Goal: Register for event/course: Sign up to attend an event or enroll in a course

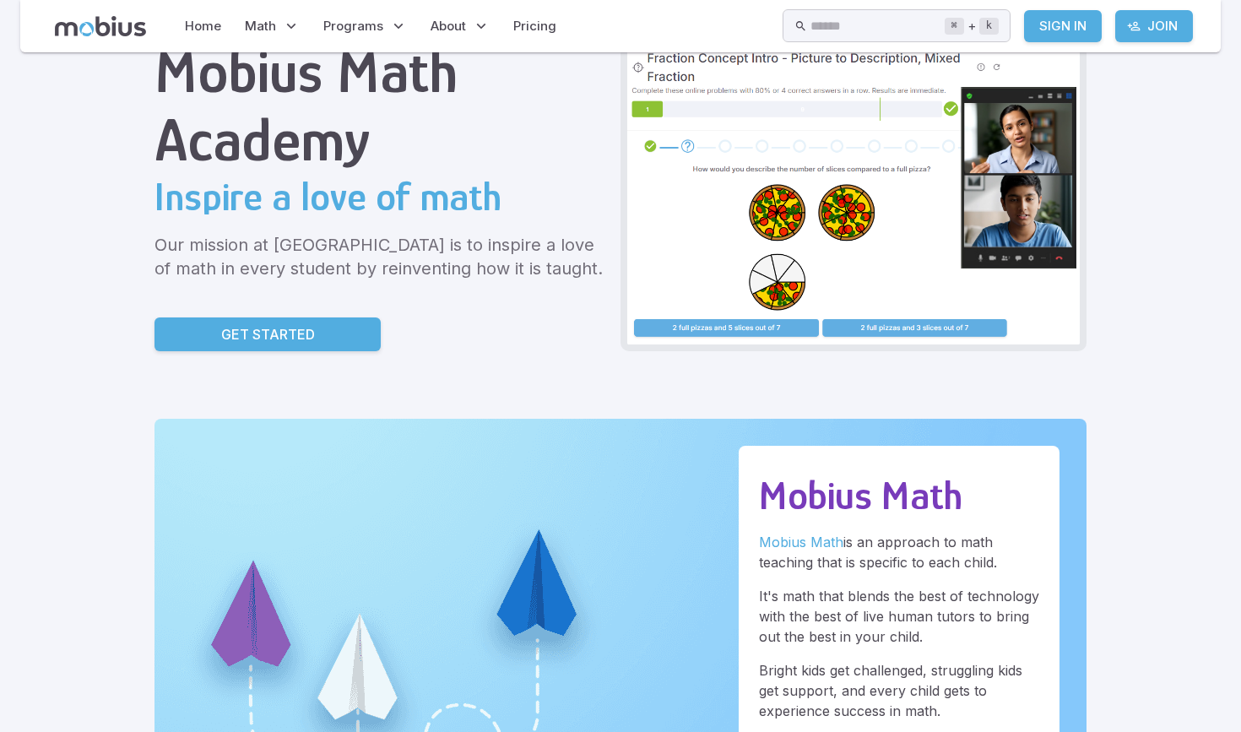
scroll to position [72, 0]
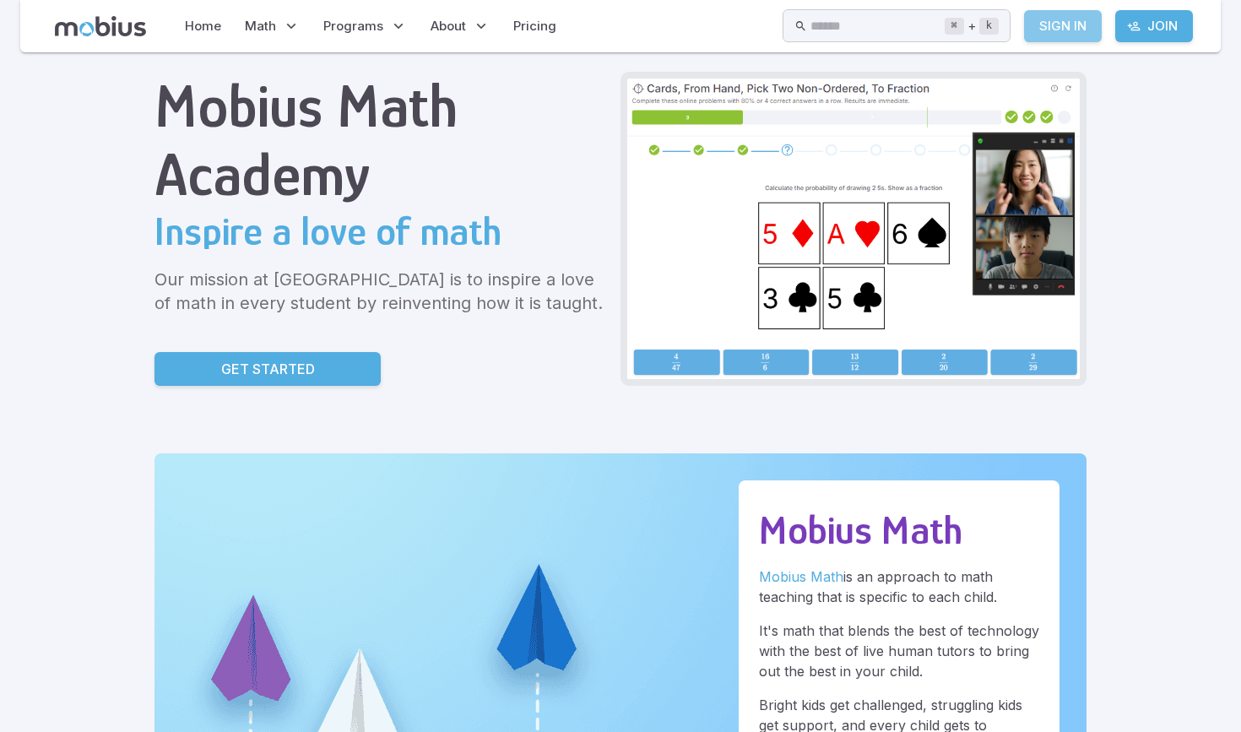
click at [1050, 23] on link "Sign In" at bounding box center [1063, 26] width 78 height 32
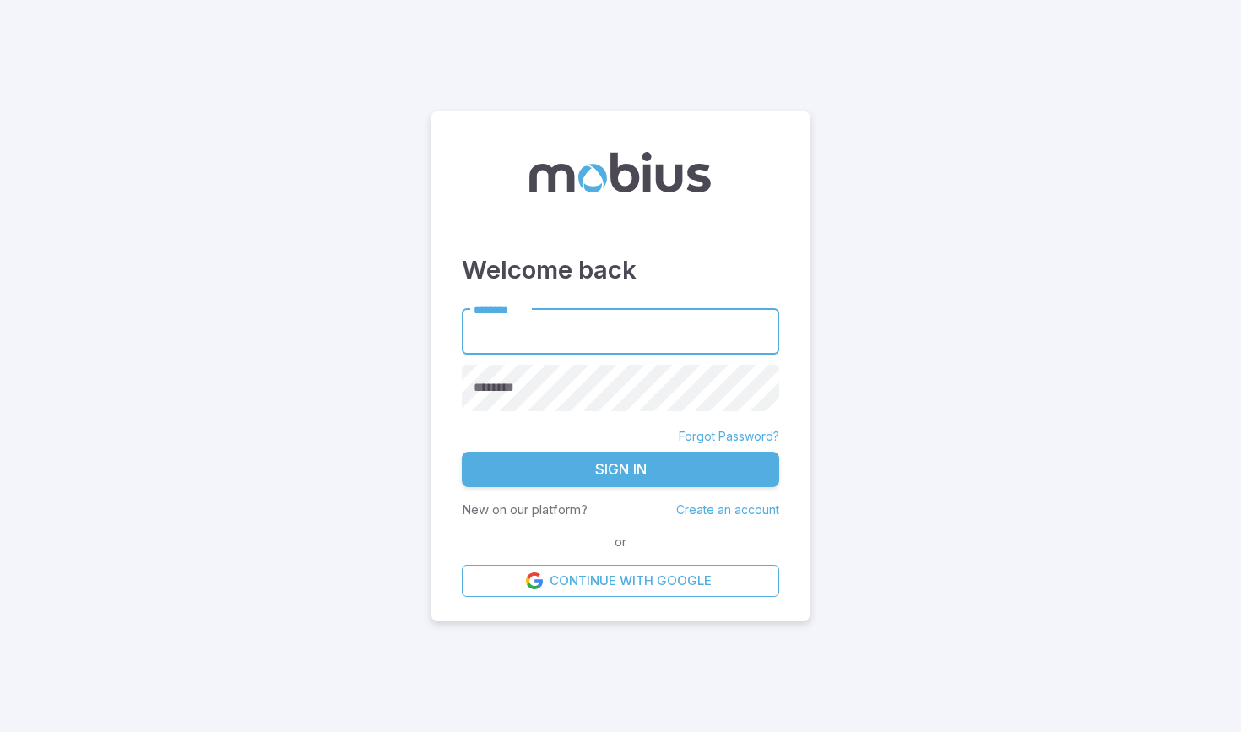
type input "**********"
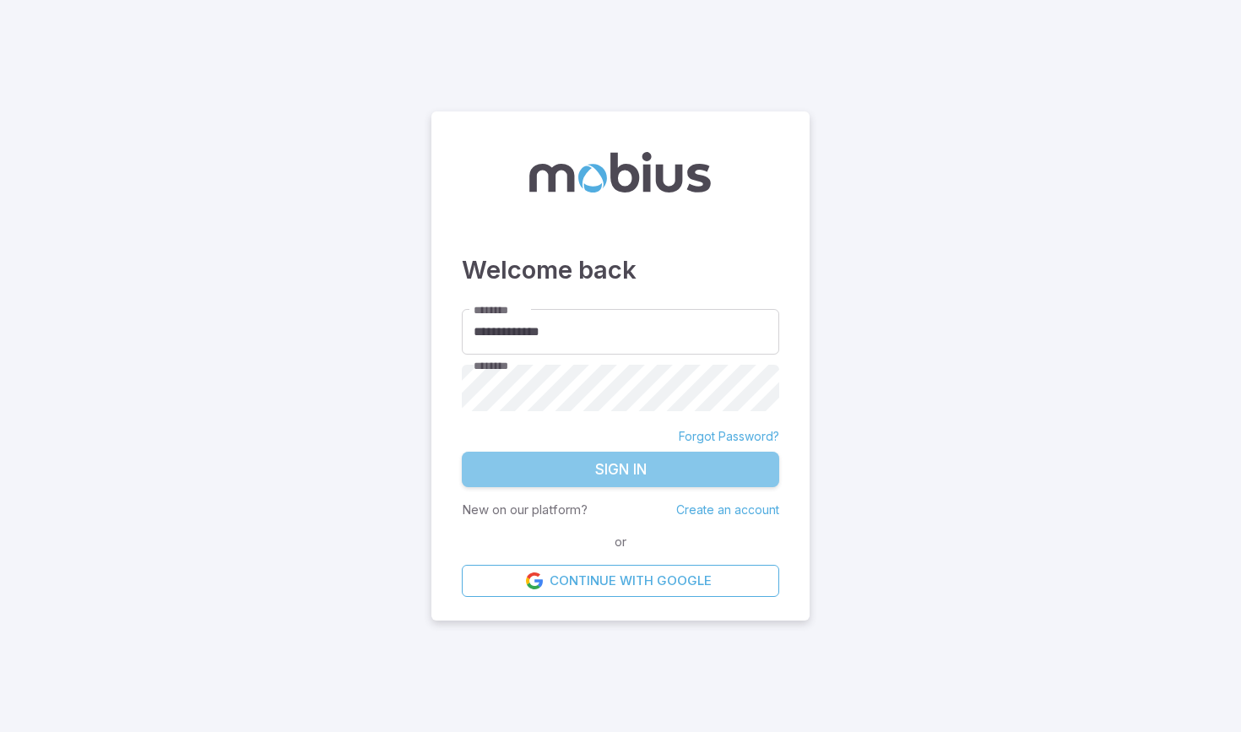
click at [590, 472] on button "Sign In" at bounding box center [620, 469] width 317 height 35
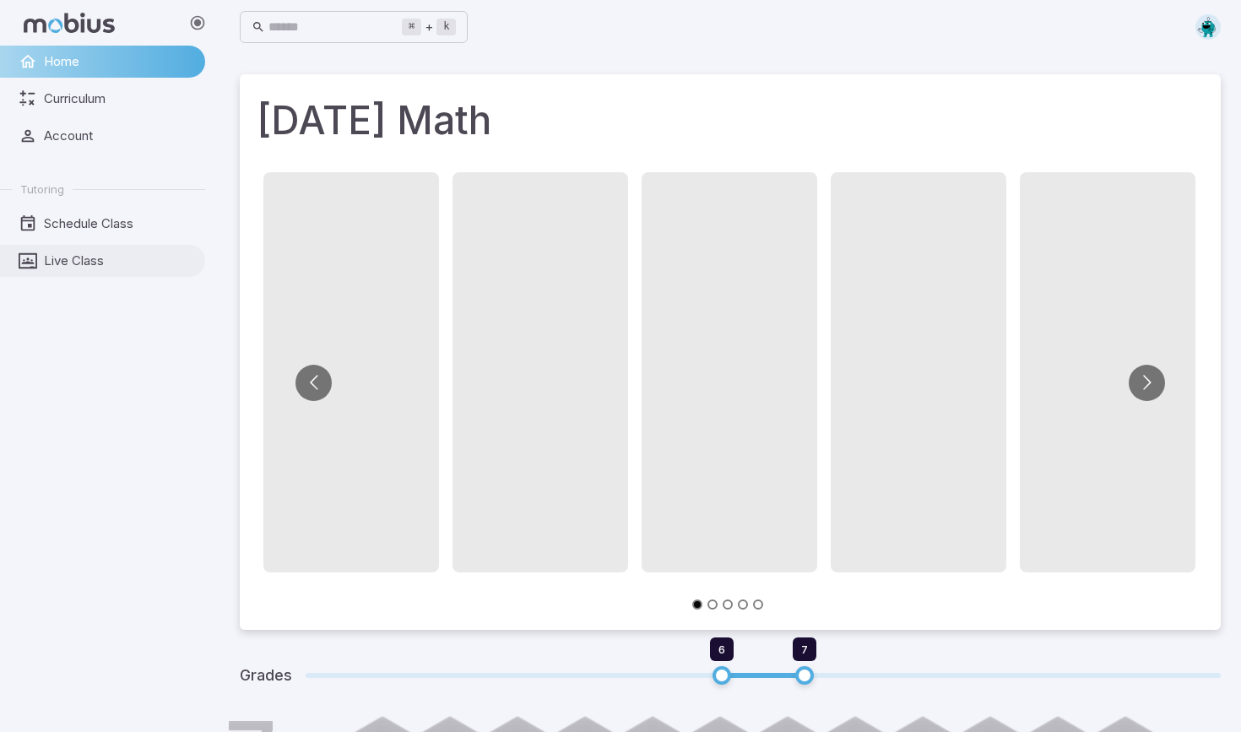
click at [75, 268] on span "Live Class" at bounding box center [118, 260] width 149 height 19
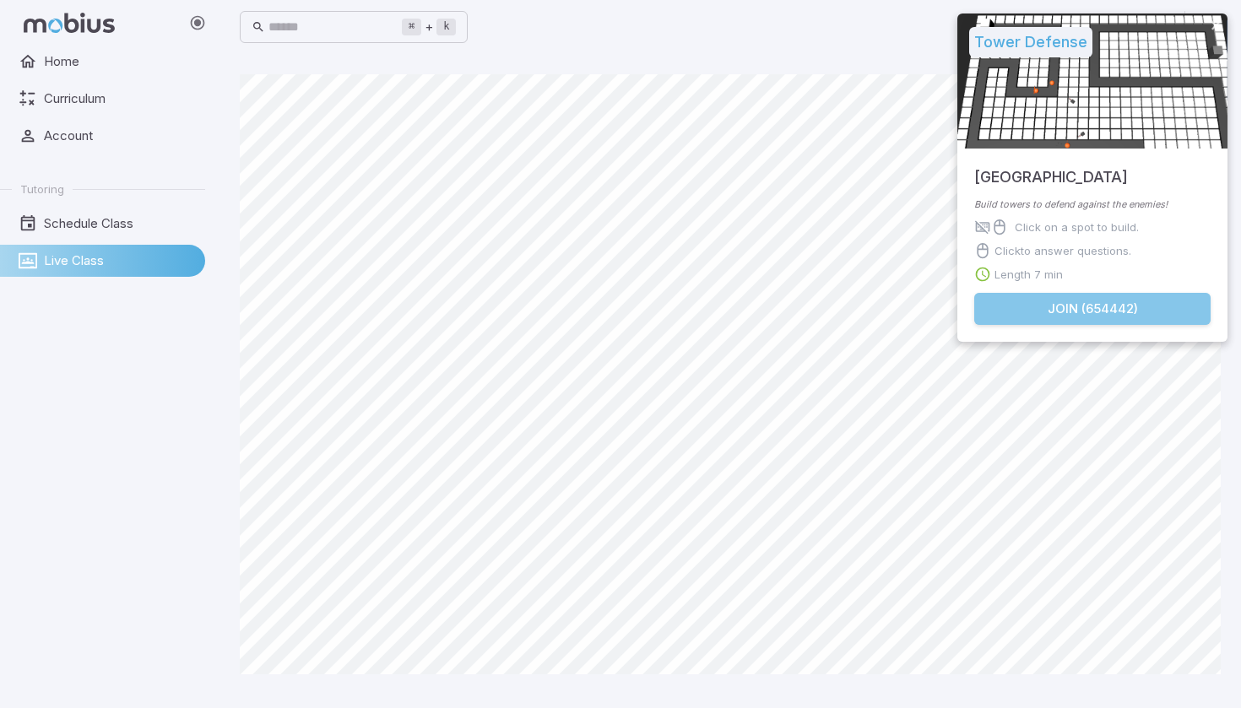
click at [1052, 306] on button "Join ( 654442 )" at bounding box center [1092, 309] width 236 height 32
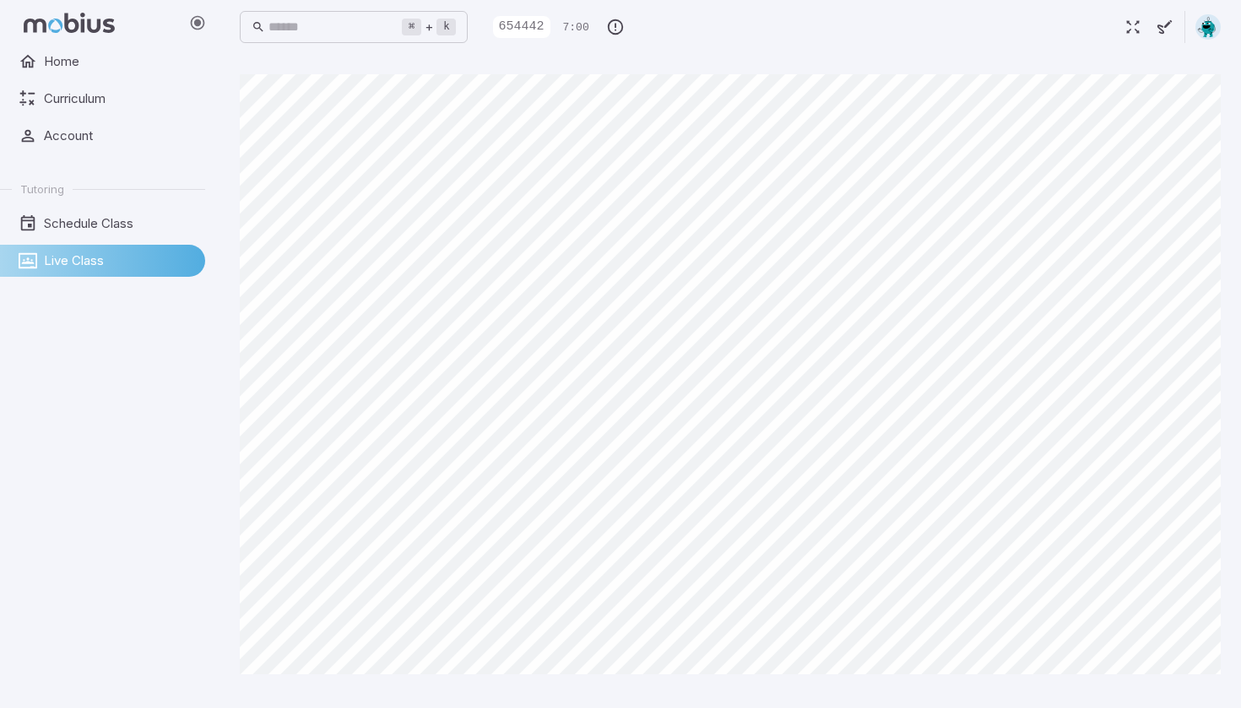
click at [1160, 30] on icon "button" at bounding box center [1164, 27] width 19 height 19
click at [271, 641] on icon "Undo" at bounding box center [276, 642] width 14 height 14
click at [608, 106] on icon at bounding box center [612, 107] width 14 height 14
click at [652, 108] on div "2" at bounding box center [645, 106] width 30 height 30
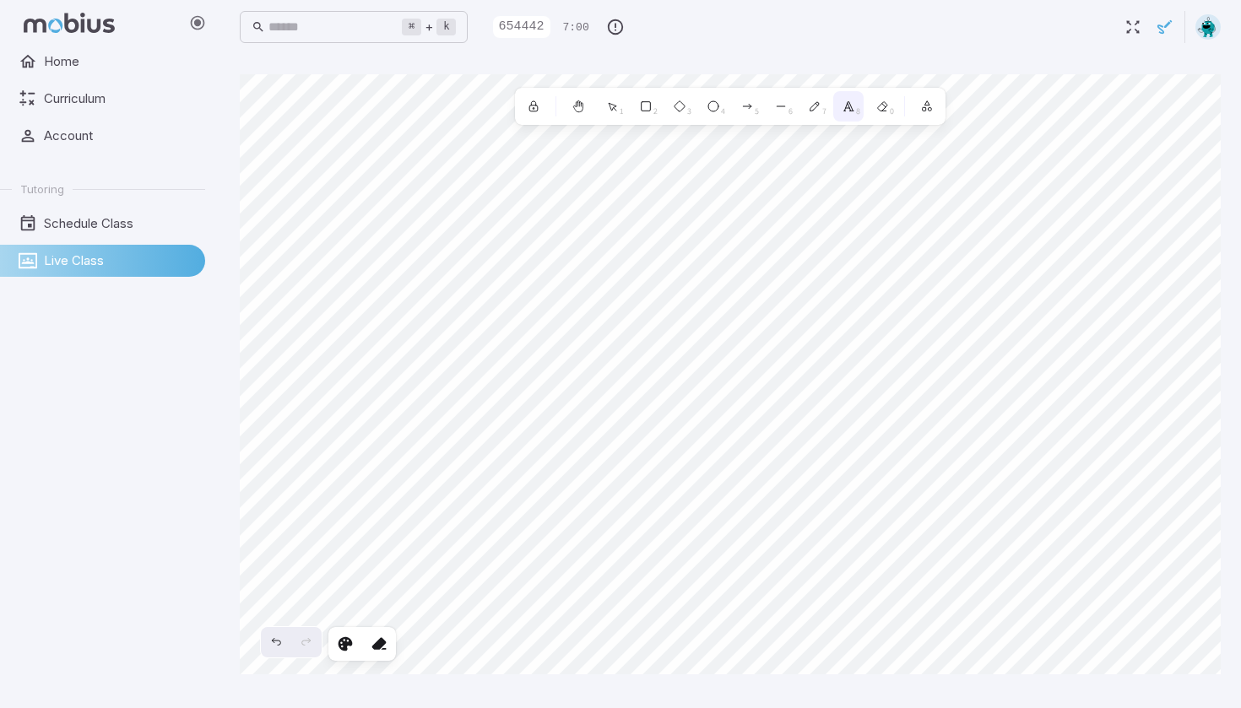
click at [858, 107] on span "8" at bounding box center [858, 111] width 4 height 13
click at [874, 106] on div "0" at bounding box center [882, 106] width 30 height 30
click at [1162, 19] on icon "button" at bounding box center [1164, 27] width 19 height 19
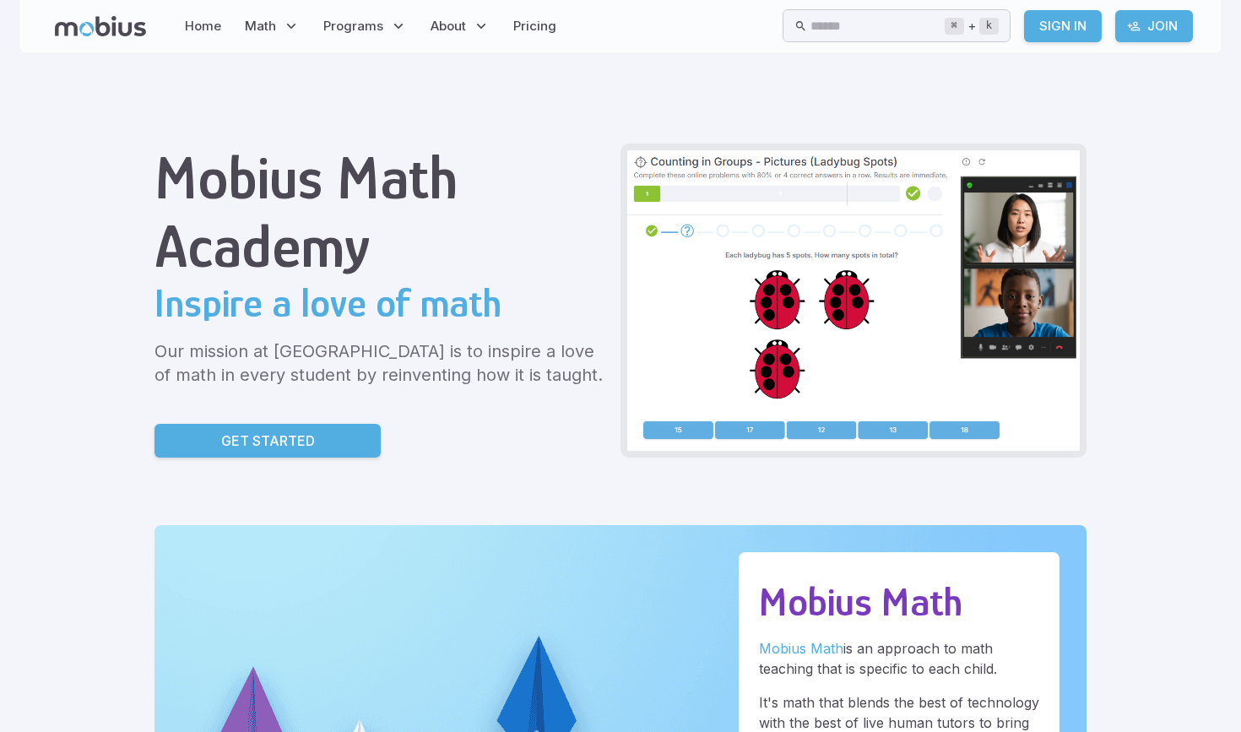
click at [1050, 23] on link "Sign In" at bounding box center [1063, 26] width 78 height 32
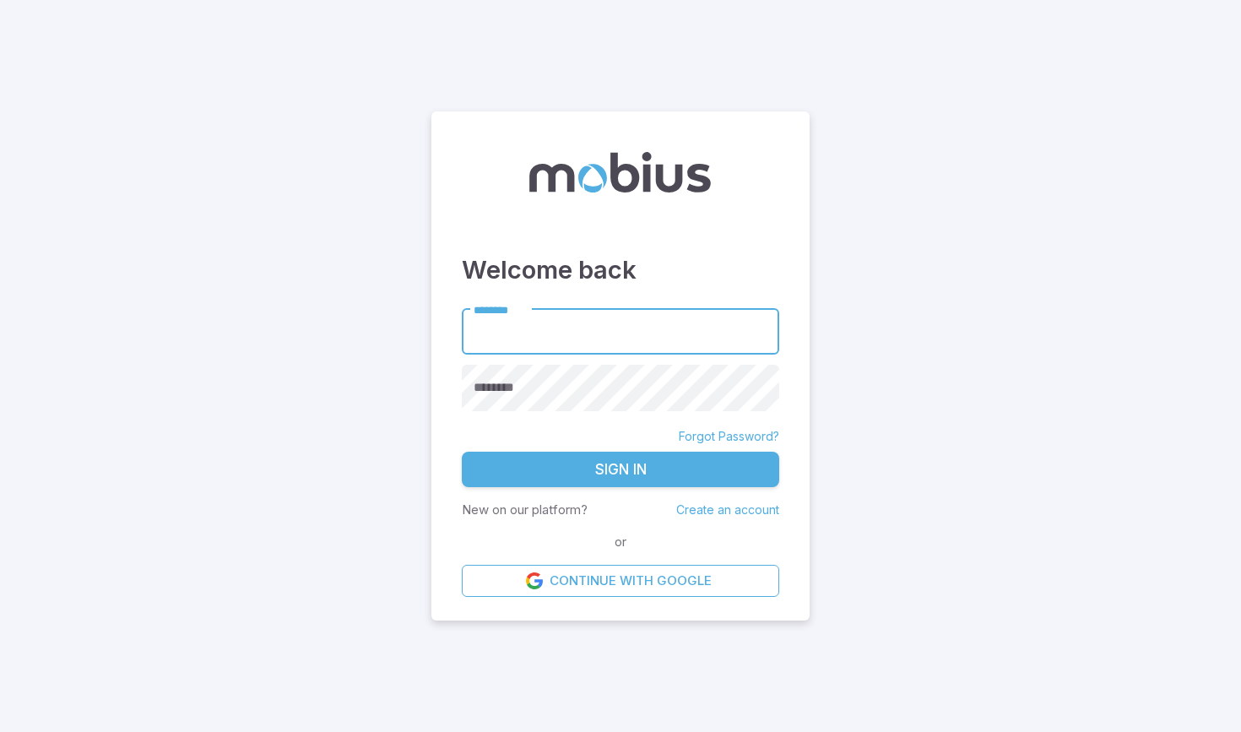
type input "**********"
click at [622, 473] on button "Sign In" at bounding box center [620, 469] width 317 height 35
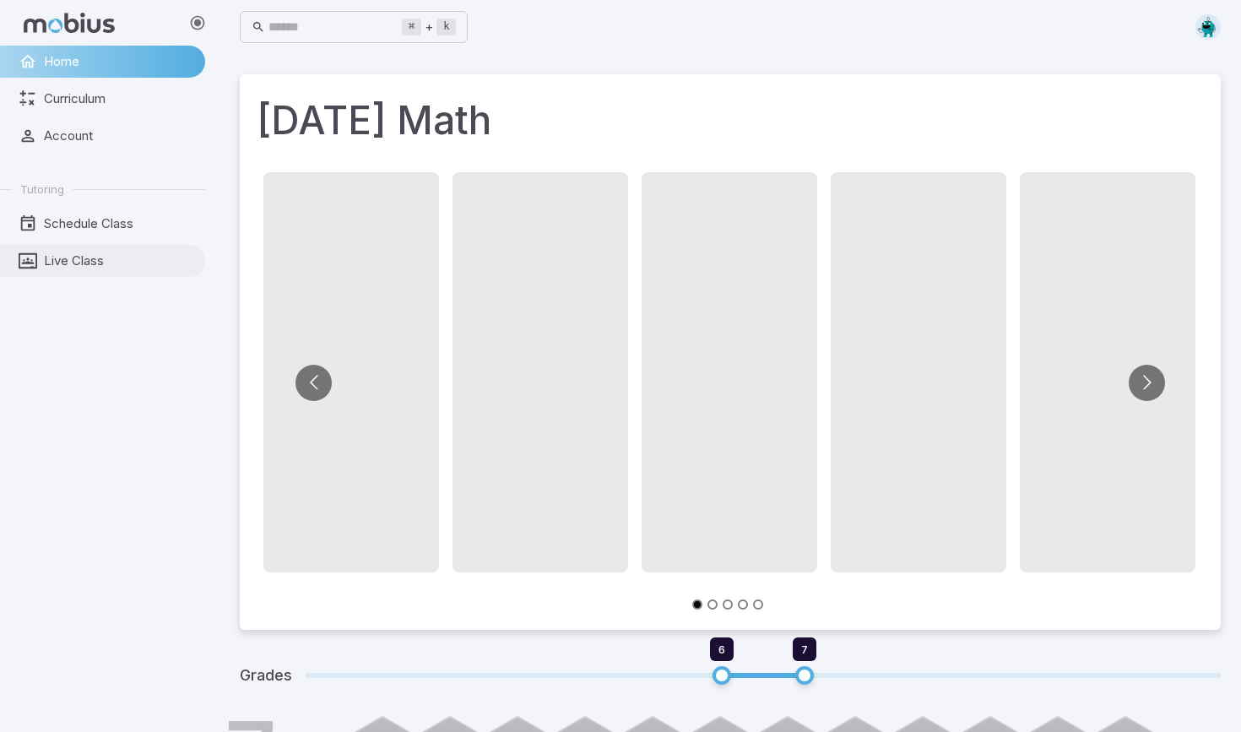
click at [102, 260] on span "Live Class" at bounding box center [118, 260] width 149 height 19
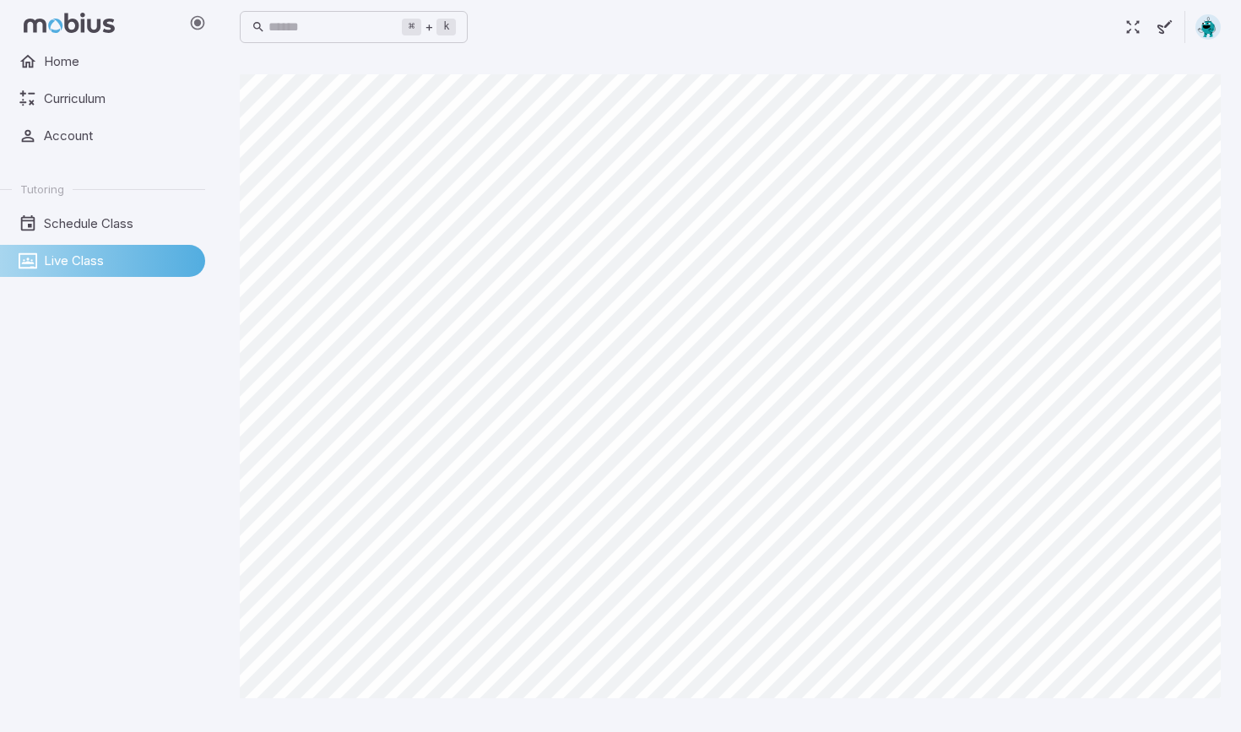
click at [102, 261] on link "Live Class" at bounding box center [102, 261] width 205 height 32
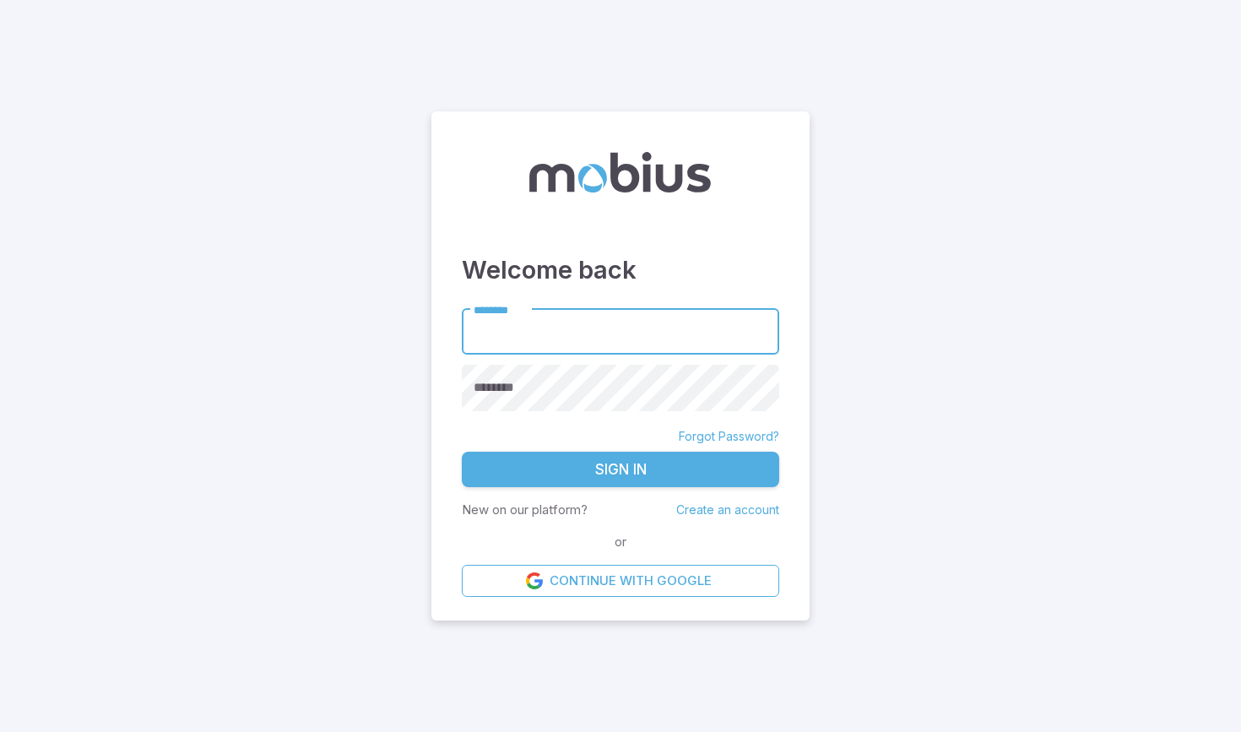
type input "**********"
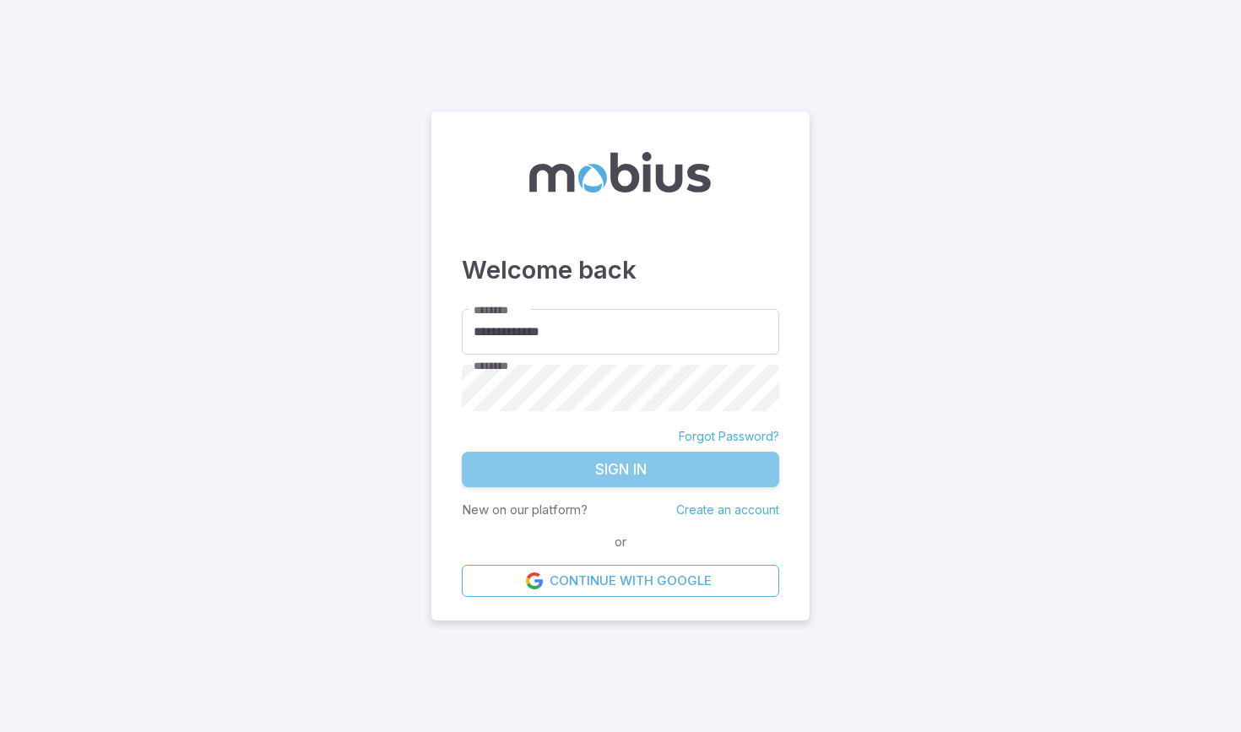
click at [652, 466] on button "Sign In" at bounding box center [620, 469] width 317 height 35
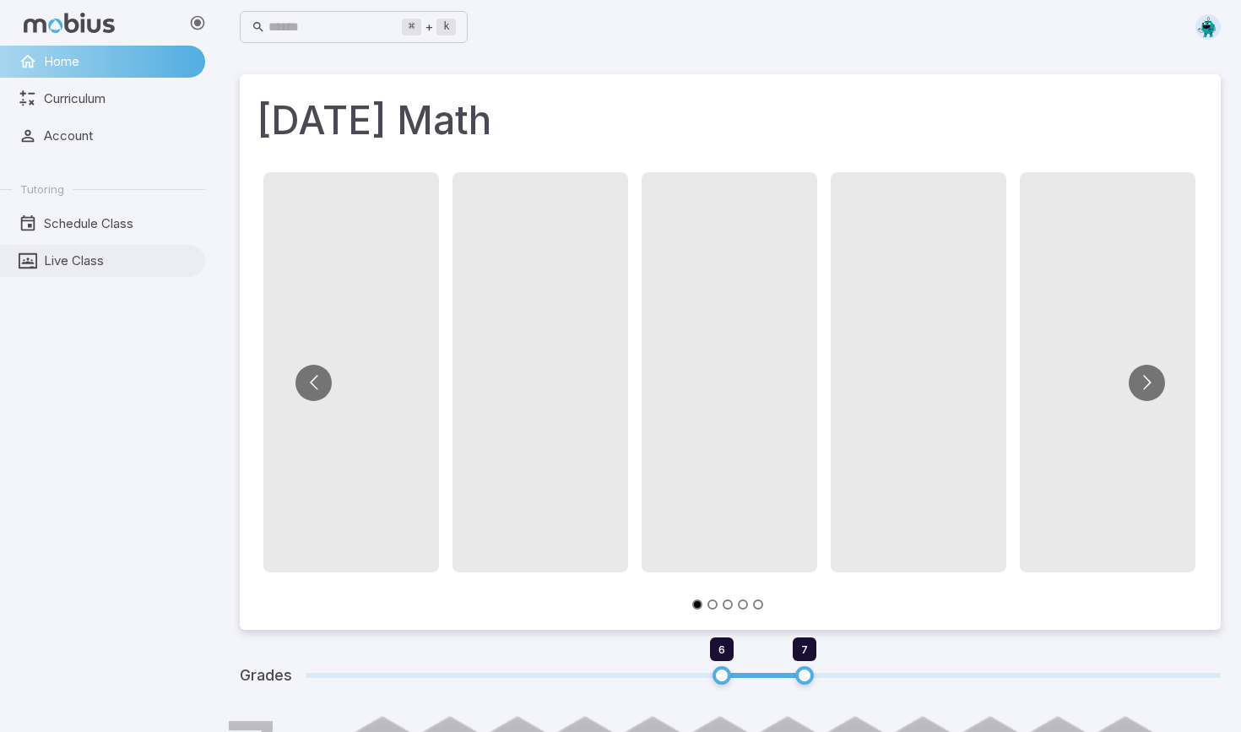
click at [92, 248] on link "Live Class" at bounding box center [102, 261] width 205 height 32
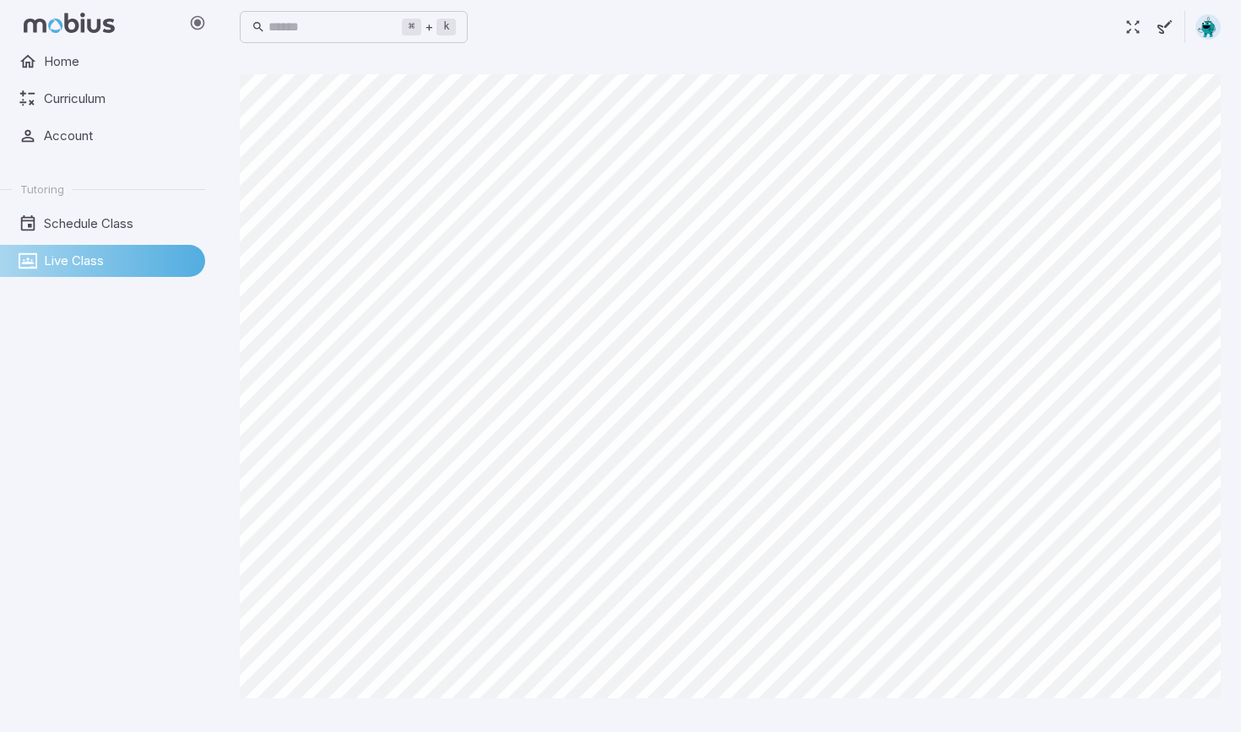
click at [102, 261] on link "Live Class" at bounding box center [102, 261] width 205 height 32
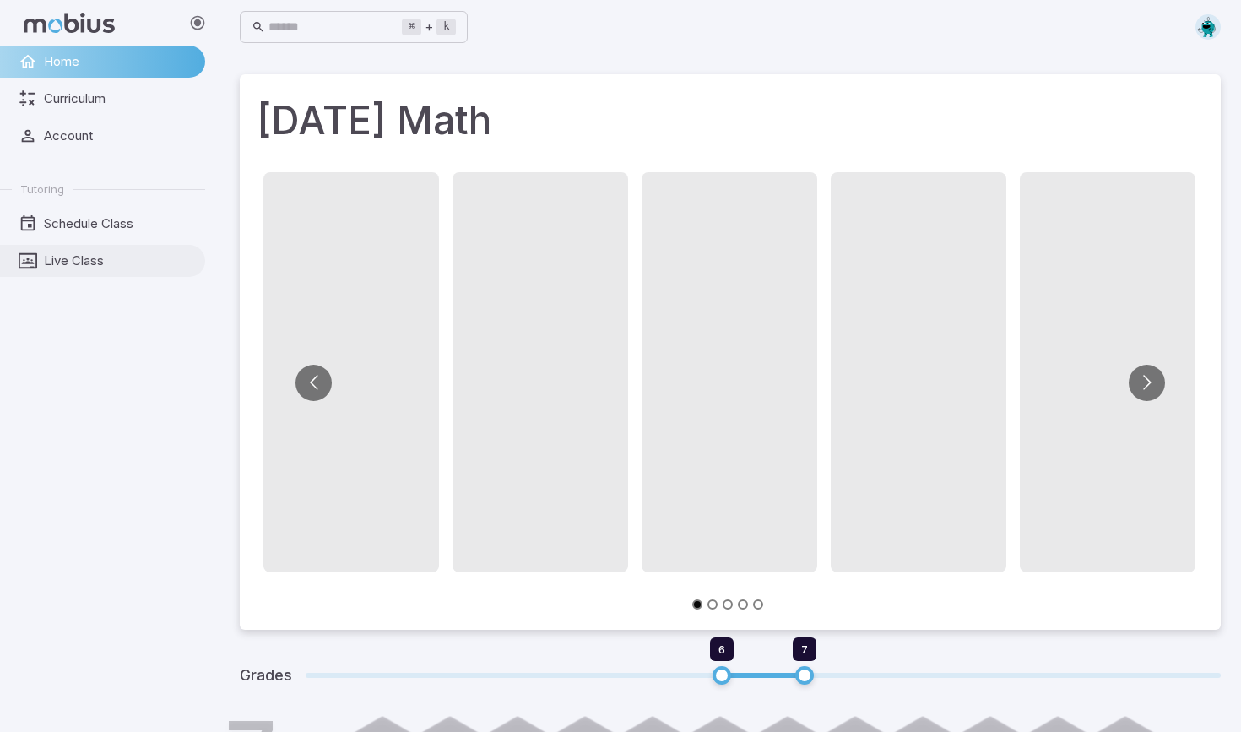
click at [109, 272] on link "Live Class" at bounding box center [102, 261] width 205 height 32
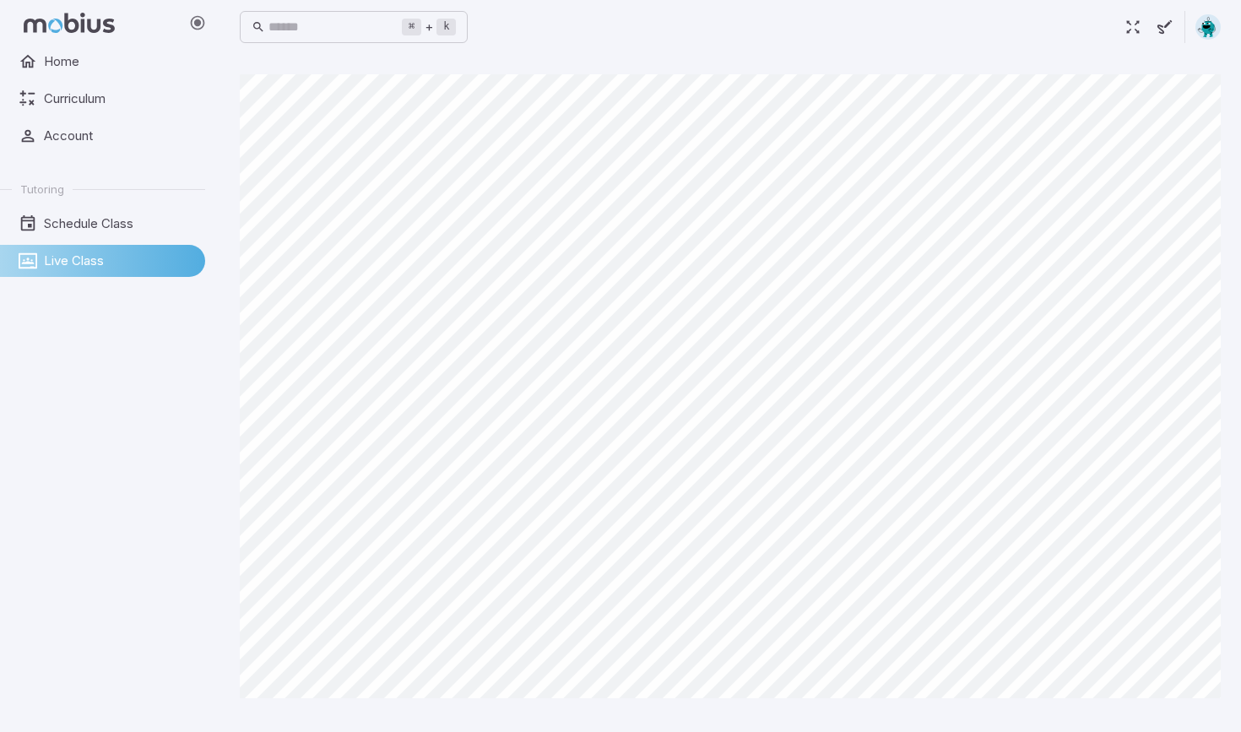
click at [102, 261] on link "Live Class" at bounding box center [102, 261] width 205 height 32
click at [106, 215] on span "Schedule Class" at bounding box center [118, 223] width 149 height 19
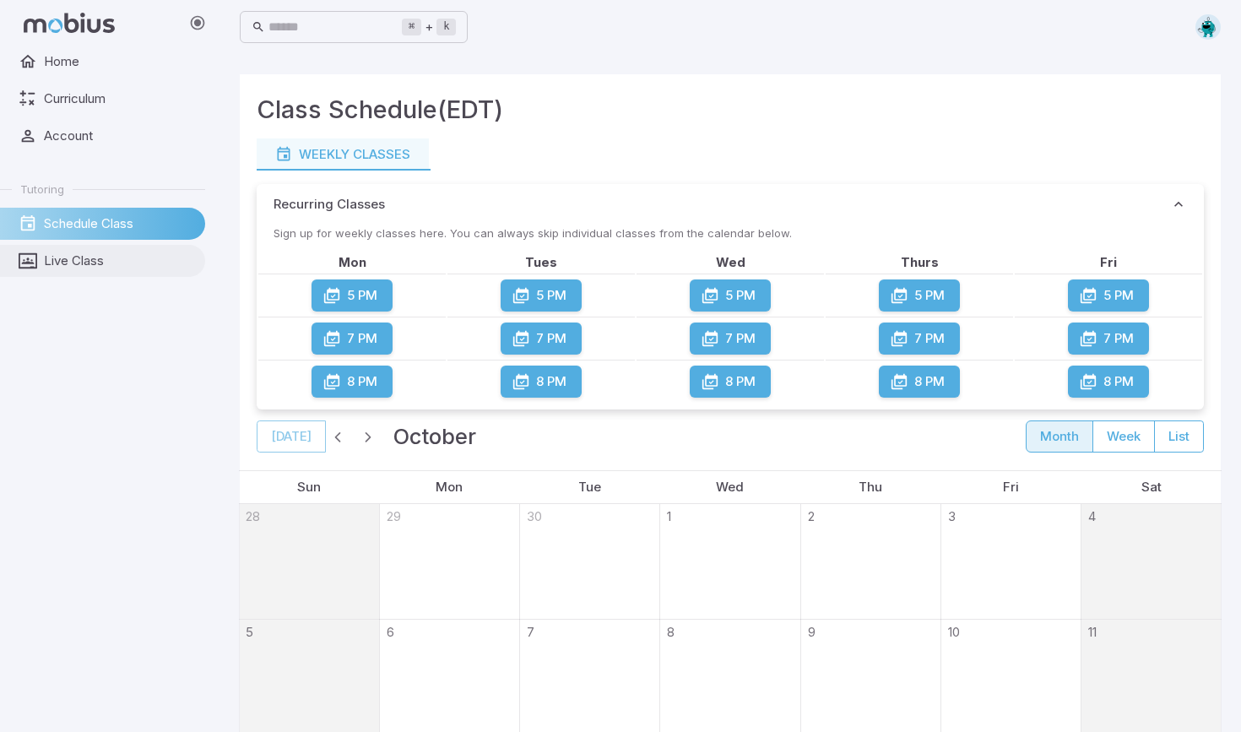
click at [109, 256] on span "Live Class" at bounding box center [118, 260] width 149 height 19
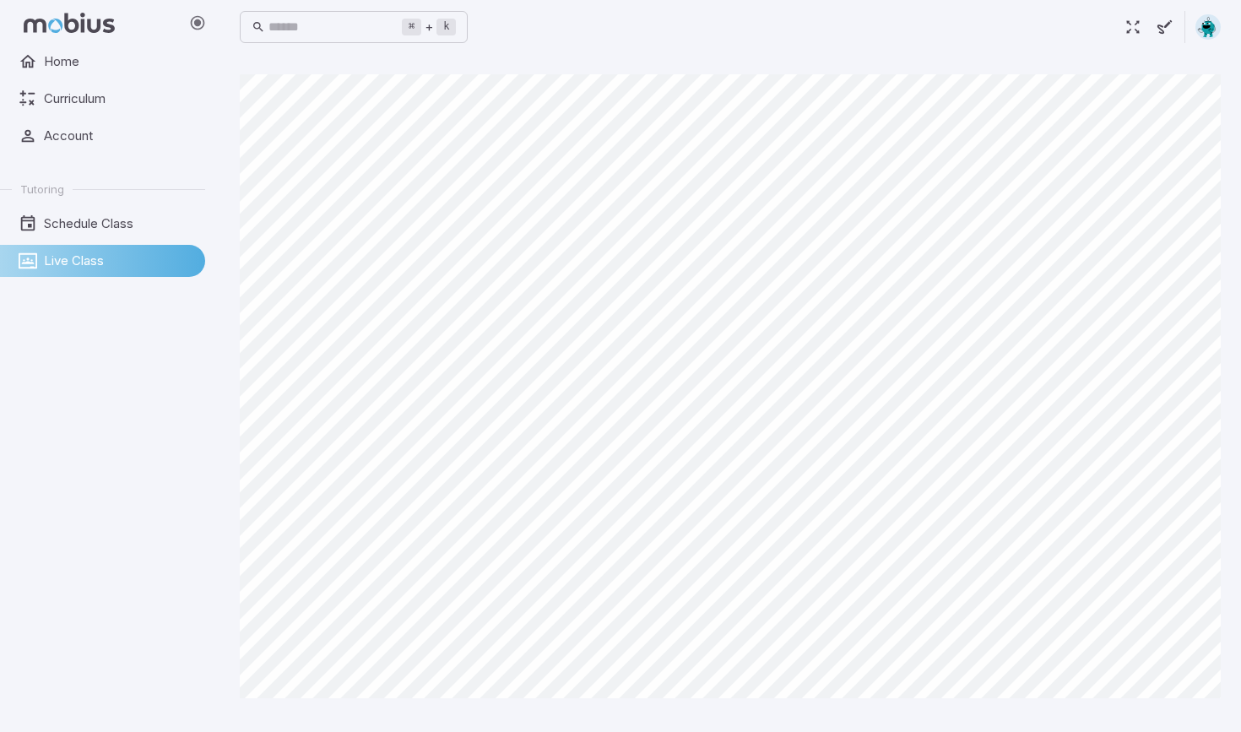
click at [102, 261] on link "Live Class" at bounding box center [102, 261] width 205 height 32
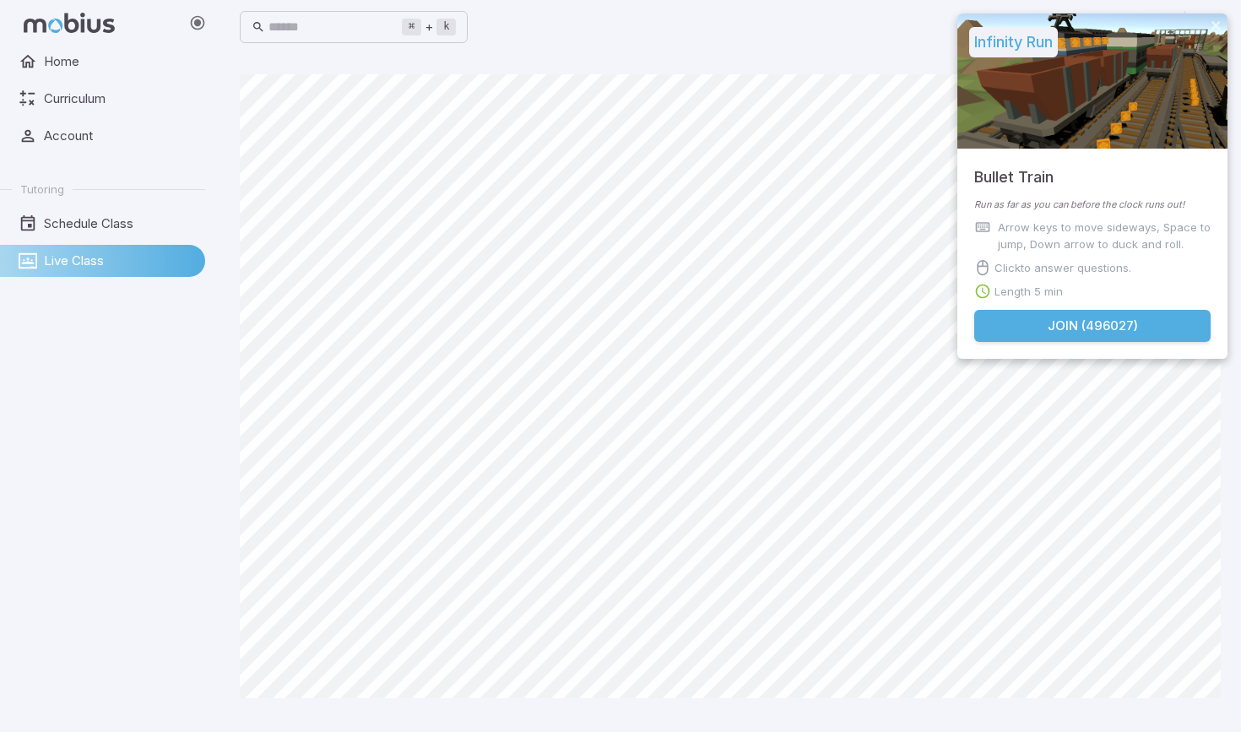
click at [1001, 319] on button "Join ( 496027 )" at bounding box center [1092, 326] width 236 height 32
